Goal: Information Seeking & Learning: Learn about a topic

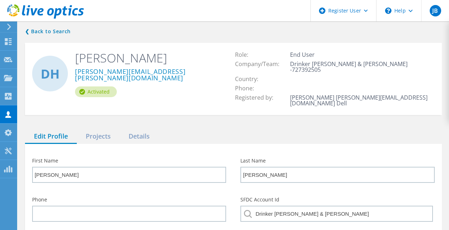
scroll to position [10, 0]
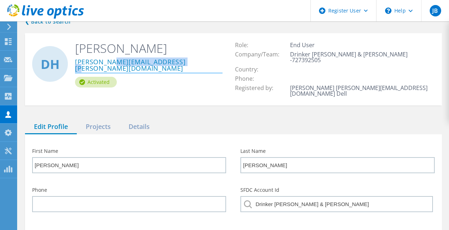
drag, startPoint x: 186, startPoint y: 62, endPoint x: 110, endPoint y: 64, distance: 75.8
click at [110, 64] on div "[PERSON_NAME][EMAIL_ADDRESS][PERSON_NAME][DOMAIN_NAME]" at bounding box center [149, 66] width 148 height 21
click at [104, 120] on div "Projects" at bounding box center [98, 127] width 43 height 15
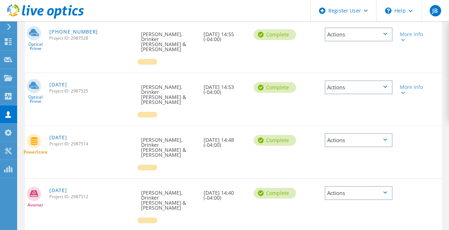
scroll to position [0, 0]
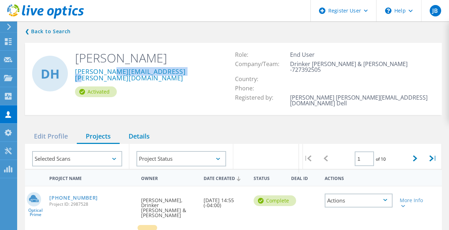
click at [152, 129] on div "Details" at bounding box center [139, 136] width 39 height 15
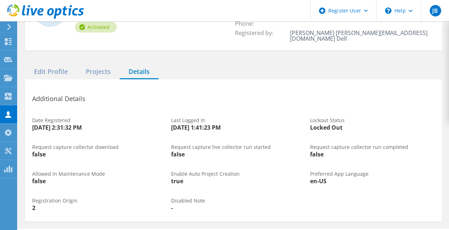
scroll to position [35, 0]
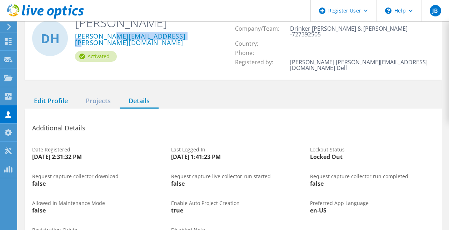
click at [53, 94] on div "Edit Profile" at bounding box center [51, 101] width 52 height 15
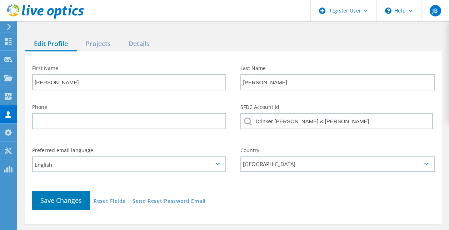
scroll to position [50, 0]
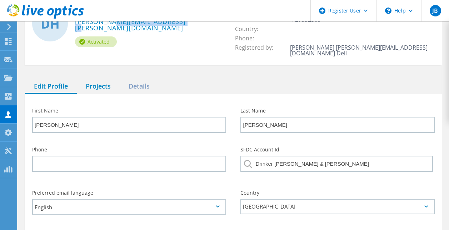
click at [105, 79] on div "Projects" at bounding box center [98, 86] width 43 height 15
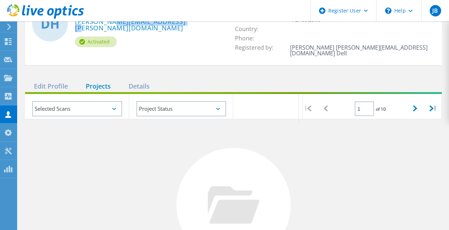
scroll to position [0, 0]
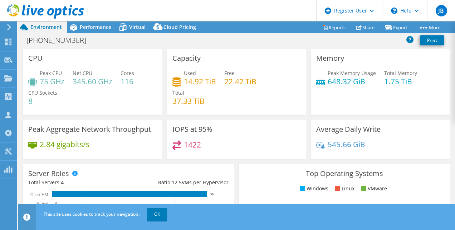
select select "USD"
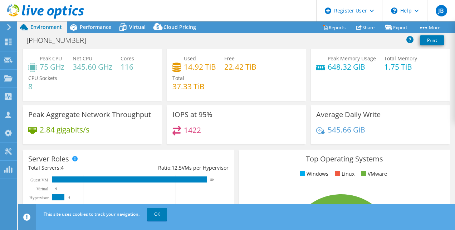
scroll to position [14, 0]
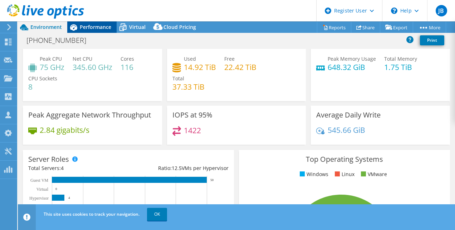
click at [100, 28] on span "Performance" at bounding box center [95, 27] width 31 height 7
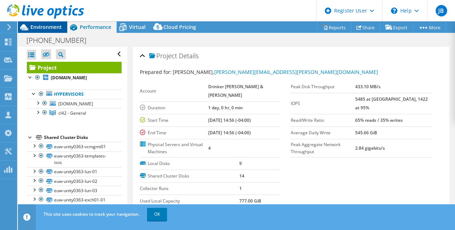
click at [63, 29] on div "Environment" at bounding box center [42, 26] width 49 height 11
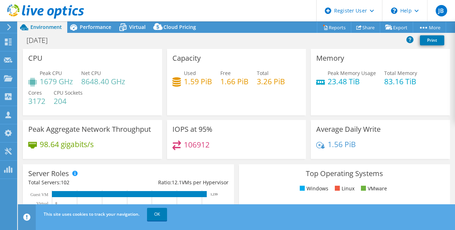
select select "USD"
click at [92, 30] on span "Performance" at bounding box center [95, 27] width 31 height 7
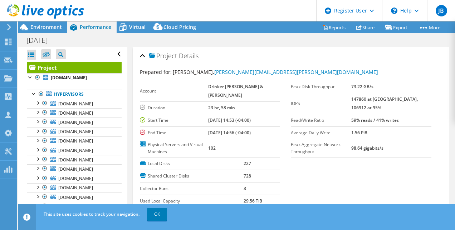
click at [51, 23] on div at bounding box center [42, 12] width 84 height 24
click at [50, 26] on span "Environment" at bounding box center [45, 27] width 31 height 7
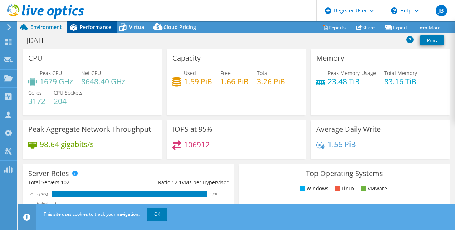
click at [89, 28] on span "Performance" at bounding box center [95, 27] width 31 height 7
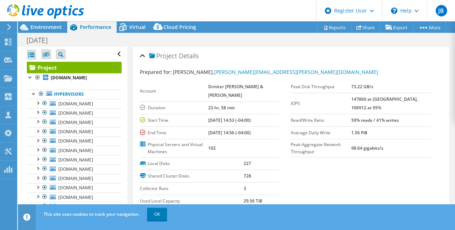
click at [42, 23] on div at bounding box center [42, 12] width 84 height 24
click at [39, 27] on span "Environment" at bounding box center [45, 27] width 31 height 7
